Goal: Find specific page/section: Find specific page/section

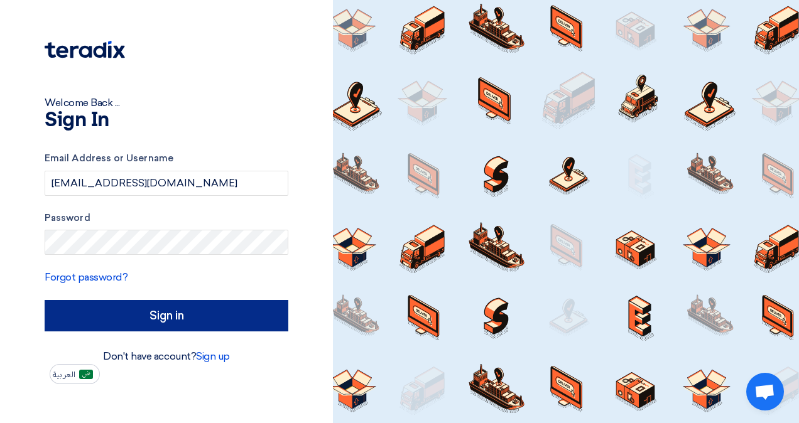
click at [196, 314] on input "Sign in" at bounding box center [167, 315] width 244 height 31
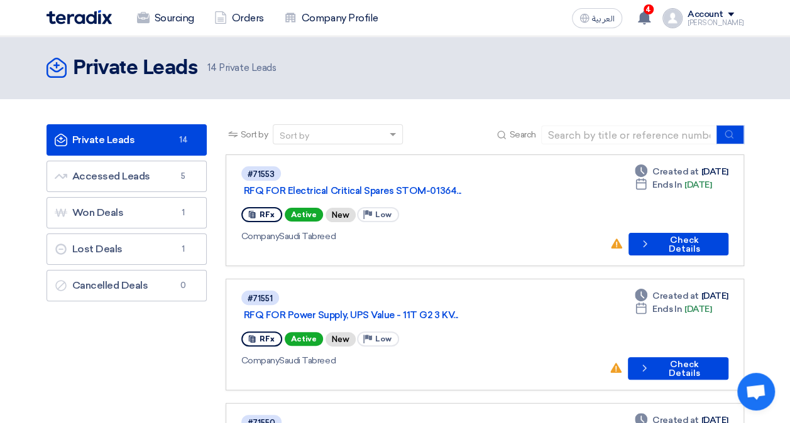
click at [80, 13] on img at bounding box center [78, 17] width 65 height 14
click at [143, 136] on link "Private Leads Private Leads 14" at bounding box center [126, 139] width 160 height 31
click at [89, 19] on img at bounding box center [78, 17] width 65 height 14
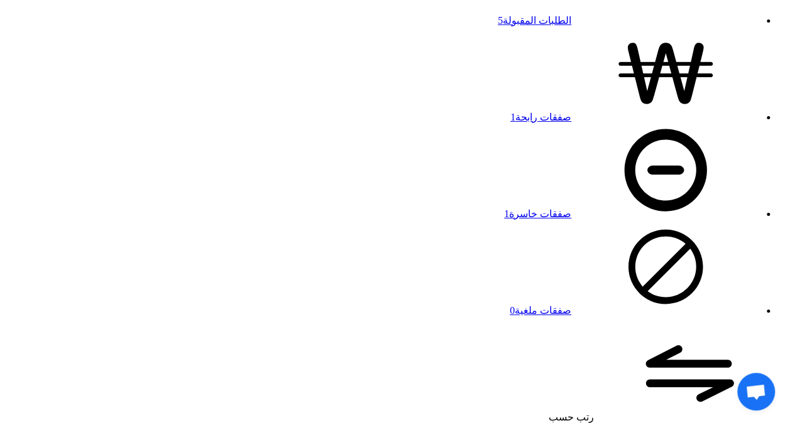
scroll to position [1068, 0]
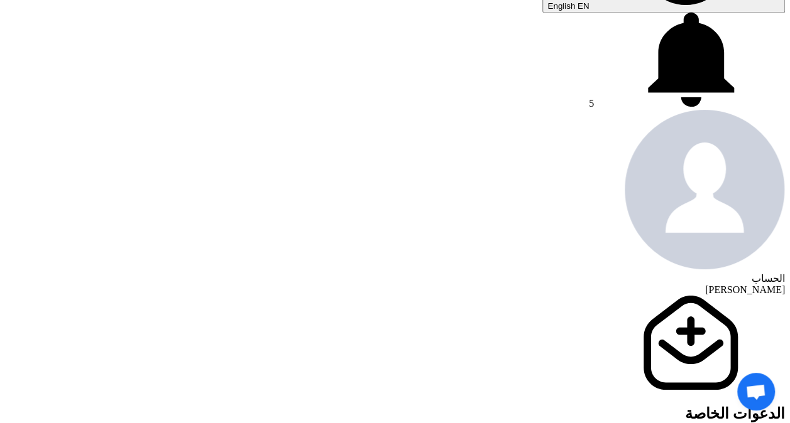
scroll to position [440, 0]
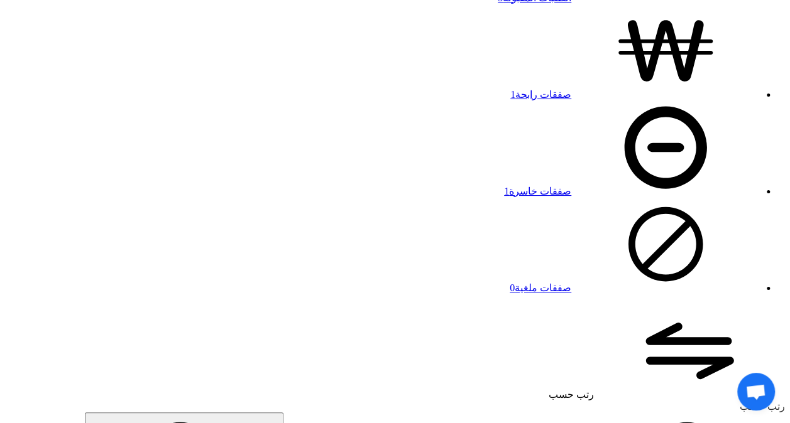
scroll to position [1068, 0]
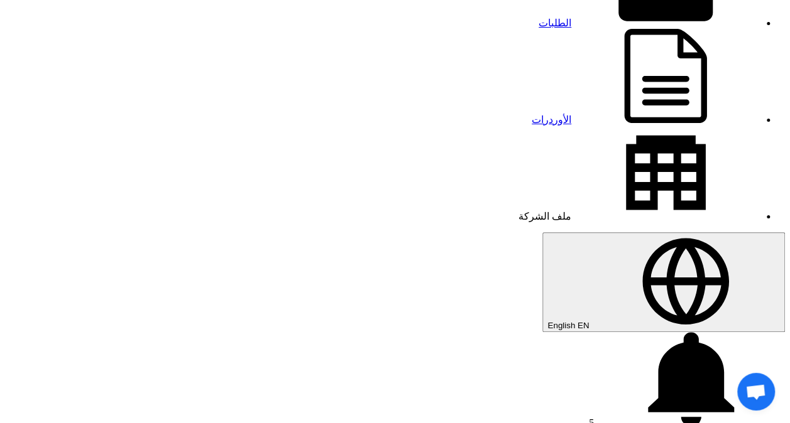
scroll to position [63, 0]
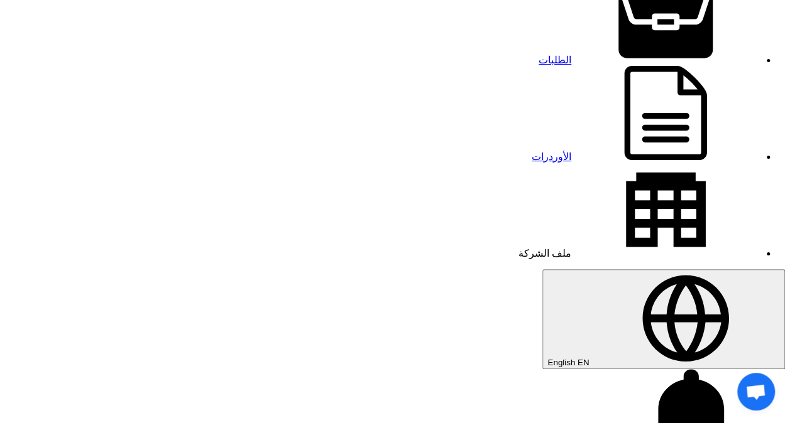
paste input "STOM-014427"
type input "STOM-014427"
